Goal: Task Accomplishment & Management: Manage account settings

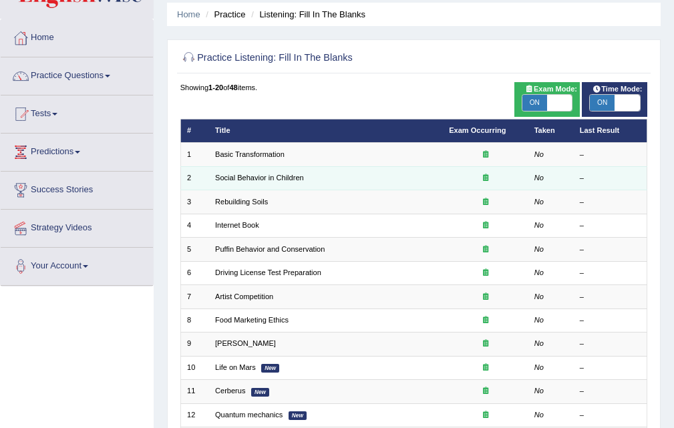
scroll to position [67, 0]
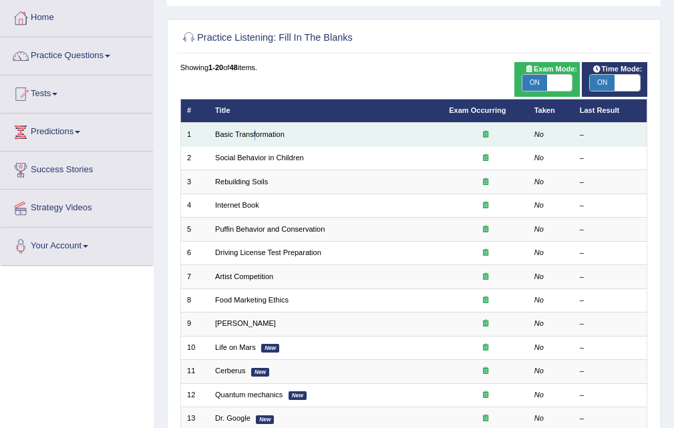
click at [255, 140] on td "Basic Transformation" at bounding box center [326, 134] width 234 height 23
click at [253, 134] on link "Basic Transformation" at bounding box center [249, 134] width 69 height 8
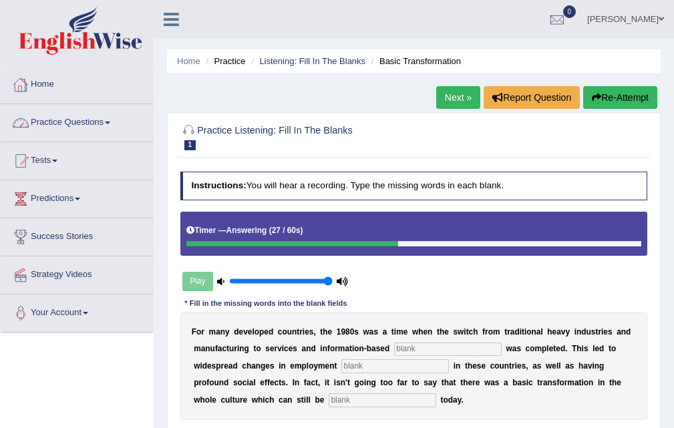
click at [444, 96] on link "Next »" at bounding box center [458, 97] width 44 height 23
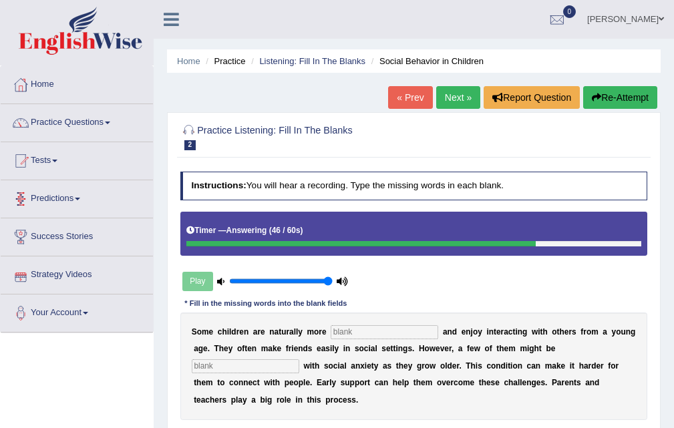
click at [405, 92] on link "« Prev" at bounding box center [410, 97] width 44 height 23
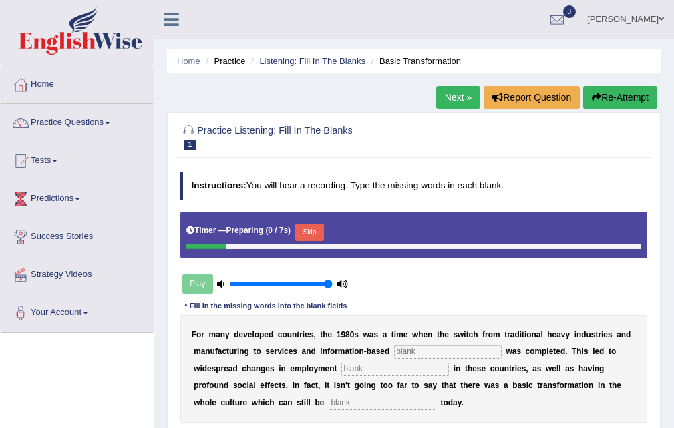
click at [318, 230] on button "Skip" at bounding box center [309, 232] width 29 height 17
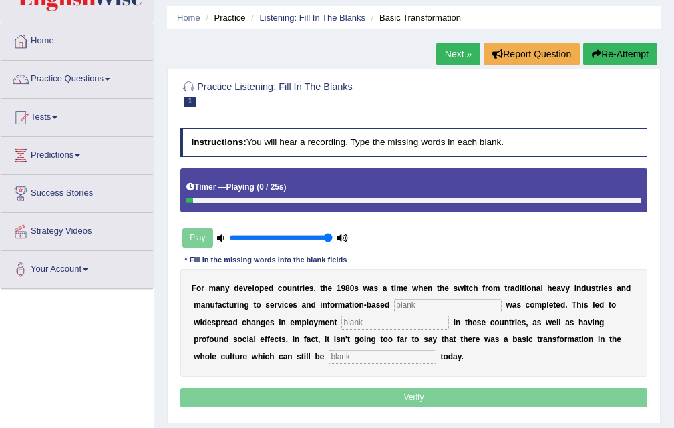
scroll to position [67, 0]
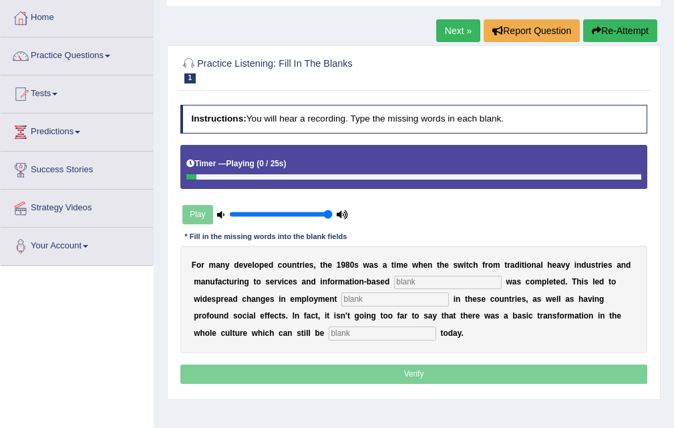
click at [440, 283] on input "text" at bounding box center [448, 282] width 108 height 13
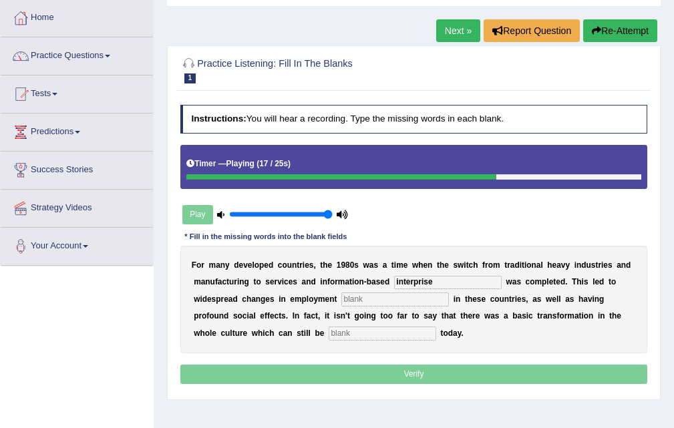
type input "interprise"
type input "pattern"
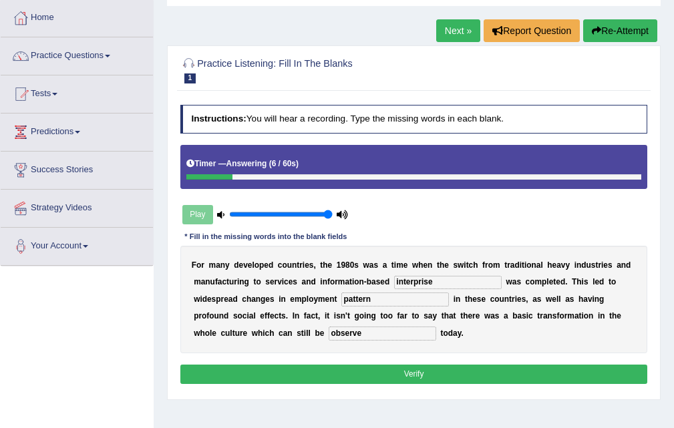
type input "observe"
click at [400, 277] on input "interprise" at bounding box center [448, 282] width 108 height 13
type input "enterprise"
click at [418, 372] on button "Verify" at bounding box center [414, 374] width 468 height 19
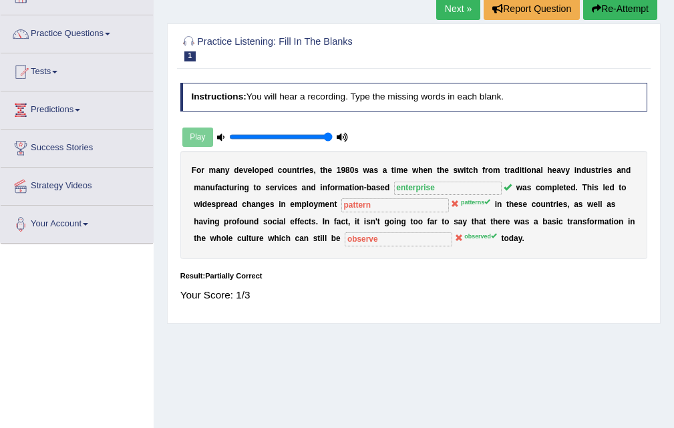
scroll to position [0, 0]
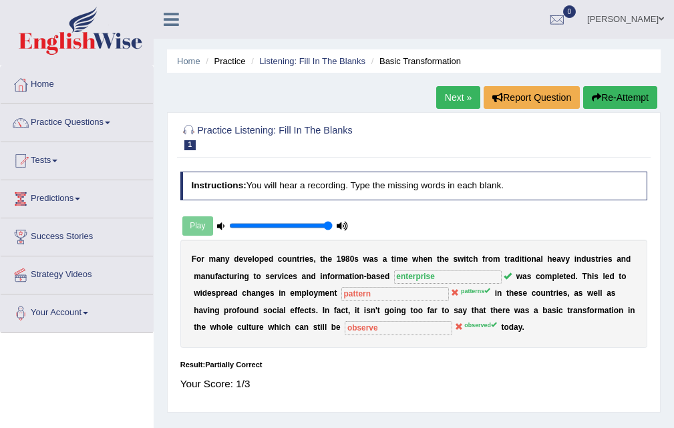
click at [452, 94] on link "Next »" at bounding box center [458, 97] width 44 height 23
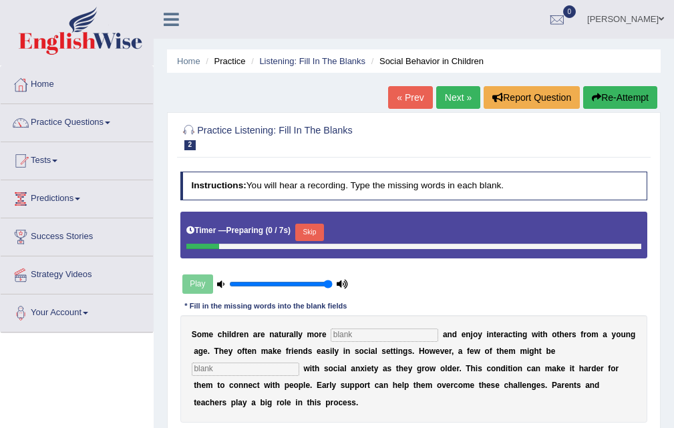
click at [319, 229] on button "Skip" at bounding box center [309, 232] width 29 height 17
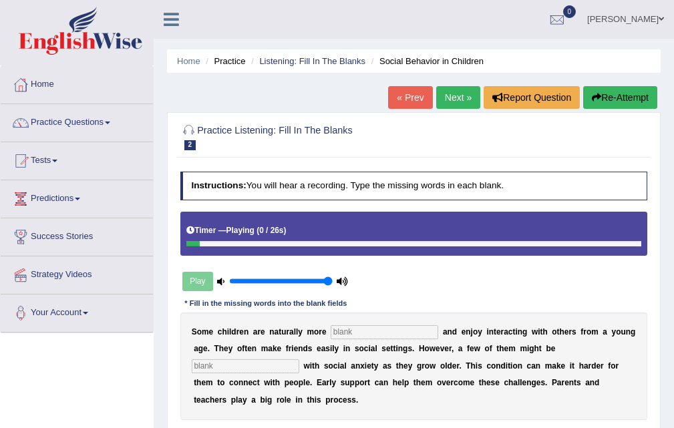
click at [374, 334] on input "text" at bounding box center [385, 331] width 108 height 13
type input "S"
click at [456, 94] on link "Next »" at bounding box center [458, 97] width 44 height 23
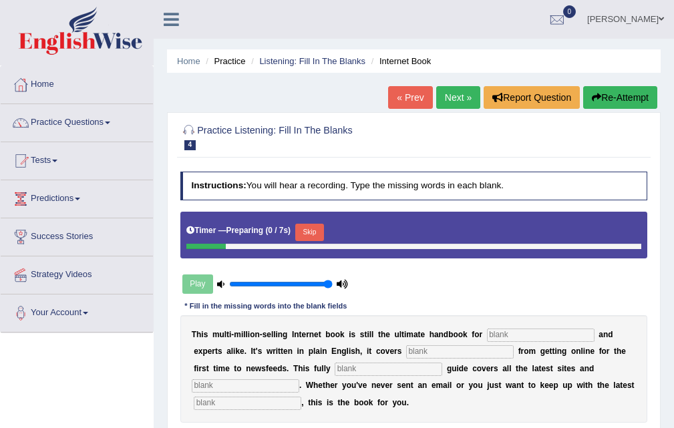
click at [449, 106] on link "Next »" at bounding box center [458, 97] width 44 height 23
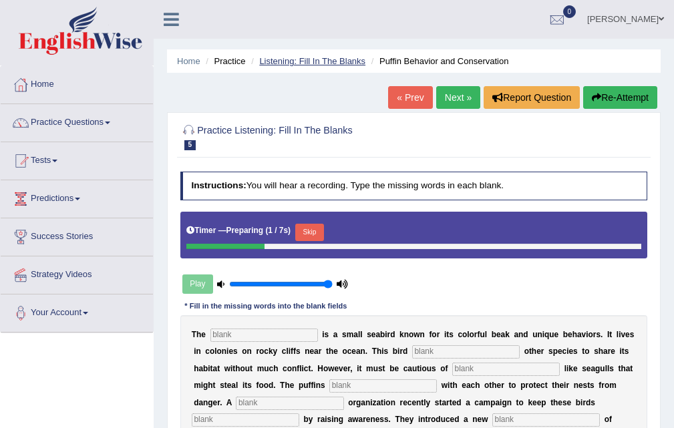
click at [337, 58] on link "Listening: Fill In The Blanks" at bounding box center [312, 61] width 106 height 10
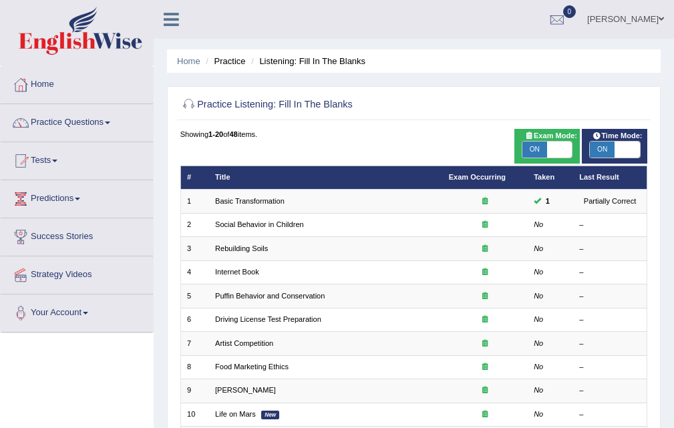
drag, startPoint x: 172, startPoint y: 63, endPoint x: 188, endPoint y: 55, distance: 17.3
click at [172, 62] on ul "Home Practice Listening: Fill In The Blanks" at bounding box center [414, 60] width 494 height 23
click at [189, 54] on ul "Home Practice Listening: Fill In The Blanks" at bounding box center [414, 60] width 494 height 23
click at [193, 59] on link "Home" at bounding box center [188, 61] width 23 height 10
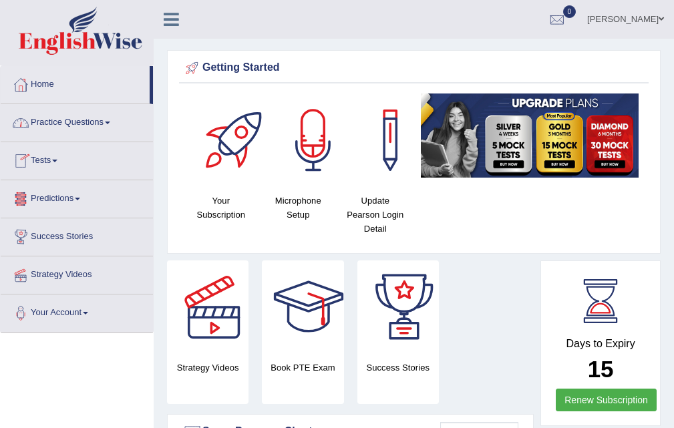
click at [59, 78] on link "Home" at bounding box center [75, 82] width 149 height 33
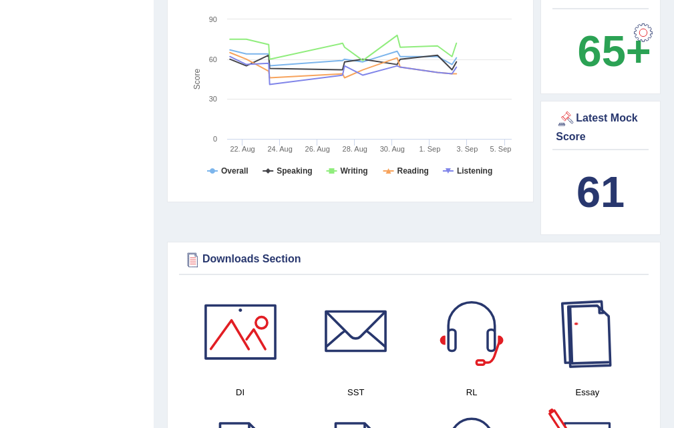
scroll to position [334, 0]
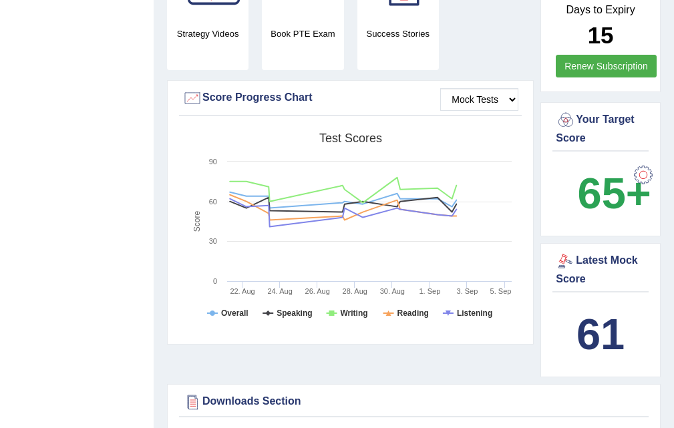
click at [584, 56] on link "Renew Subscription" at bounding box center [606, 66] width 101 height 23
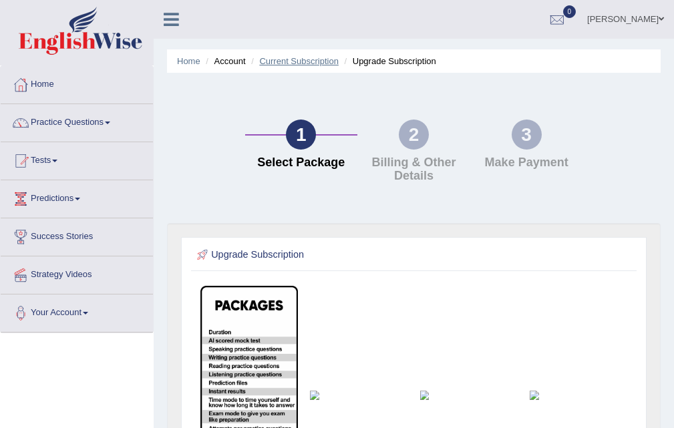
click at [318, 61] on link "Current Subscription" at bounding box center [299, 61] width 80 height 10
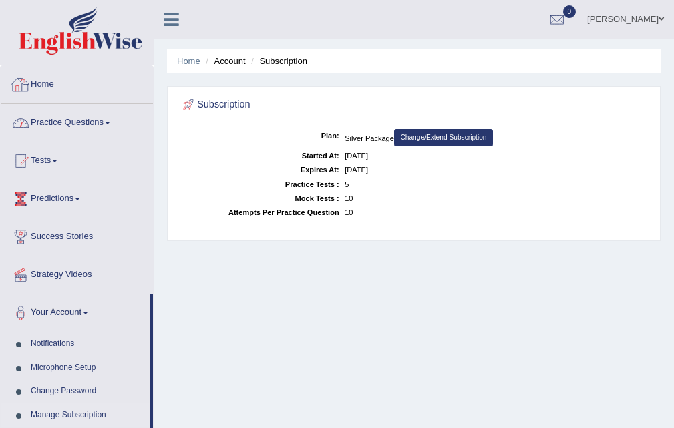
click at [52, 71] on link "Home" at bounding box center [77, 82] width 152 height 33
